Goal: Check status: Check status

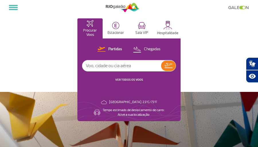
click at [121, 66] on input "text" at bounding box center [121, 65] width 79 height 11
type input "Gol"
click at [168, 67] on img at bounding box center [169, 65] width 8 height 5
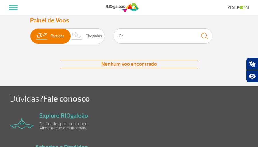
click at [208, 36] on img "submit" at bounding box center [204, 36] width 12 height 12
click at [50, 40] on img at bounding box center [42, 36] width 18 height 15
click at [30, 33] on input "Partidas Chegadas" at bounding box center [30, 33] width 0 height 0
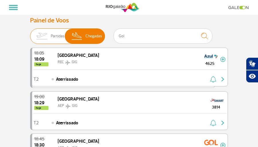
click at [52, 38] on span "Partidas" at bounding box center [58, 36] width 14 height 15
click at [30, 33] on input "Partidas Chegadas" at bounding box center [30, 33] width 0 height 0
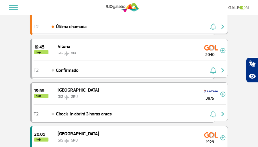
scroll to position [269, 0]
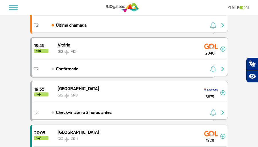
click at [224, 48] on img at bounding box center [222, 48] width 5 height 5
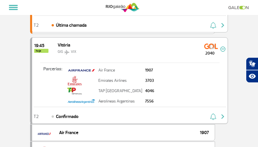
click at [223, 48] on img at bounding box center [222, 48] width 5 height 5
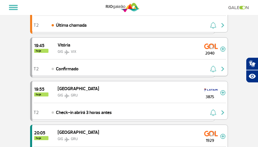
click at [65, 69] on span "Confirmado" at bounding box center [67, 68] width 23 height 7
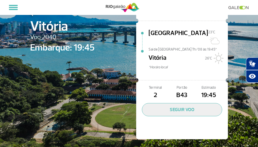
scroll to position [54, 0]
